Goal: Information Seeking & Learning: Find contact information

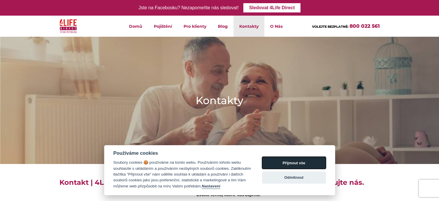
click at [295, 165] on button "Přijmout vše" at bounding box center [294, 162] width 64 height 12
checkbox input "true"
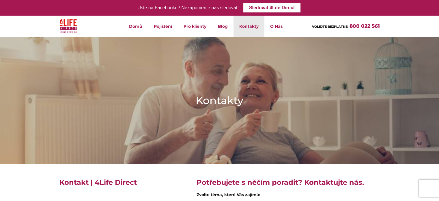
click at [250, 27] on link "Kontakty" at bounding box center [248, 26] width 31 height 21
drag, startPoint x: 312, startPoint y: 27, endPoint x: 388, endPoint y: 30, distance: 76.2
click at [388, 30] on header "Domů Pojištění Životní pojištění Úrazové pojištění Zabezpečení při nehodě Lékař…" at bounding box center [219, 26] width 439 height 21
click at [302, 30] on div "VOLEJTE BEZPLATNĚ: 800 022 561" at bounding box center [343, 26] width 82 height 21
drag, startPoint x: 310, startPoint y: 25, endPoint x: 397, endPoint y: 28, distance: 86.6
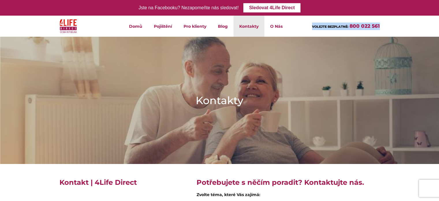
click at [397, 28] on header "Domů Pojištění Životní pojištění Úrazové pojištění Zabezpečení při nehodě Lékař…" at bounding box center [219, 26] width 439 height 21
click at [348, 27] on span "VOLEJTE BEZPLATNĚ:" at bounding box center [330, 27] width 36 height 4
click at [350, 26] on link "800 022 561" at bounding box center [364, 26] width 30 height 6
click at [306, 31] on div "VOLEJTE BEZPLATNĚ: 800 022 561" at bounding box center [343, 26] width 82 height 21
